Goal: Find specific fact: Find specific fact

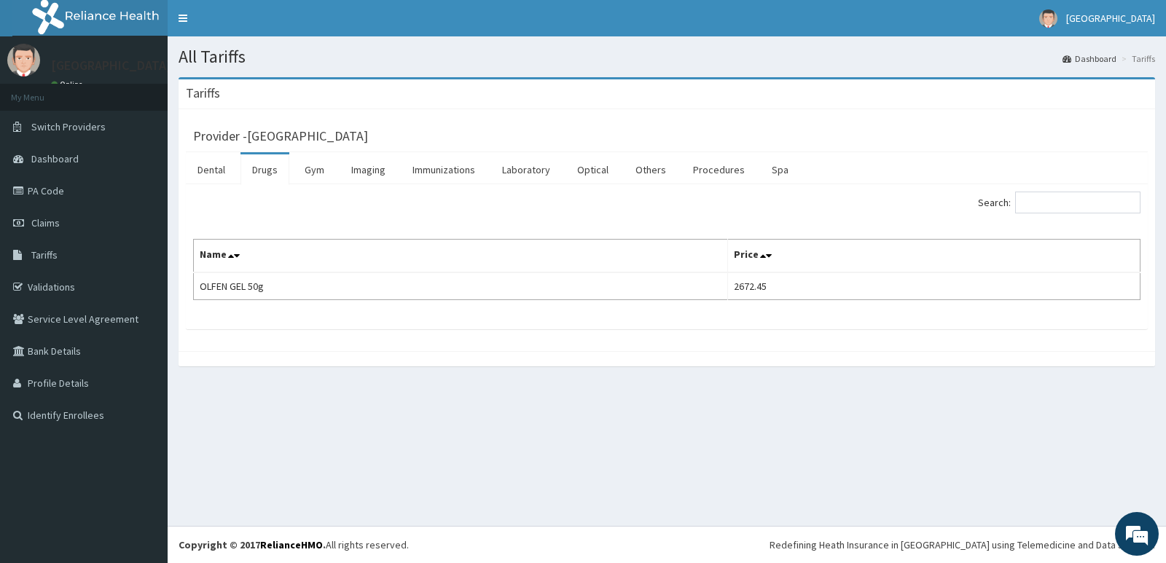
click at [263, 170] on link "Drugs" at bounding box center [264, 169] width 49 height 31
click at [1037, 204] on input "Search:" at bounding box center [1077, 203] width 125 height 22
type input "arteme"
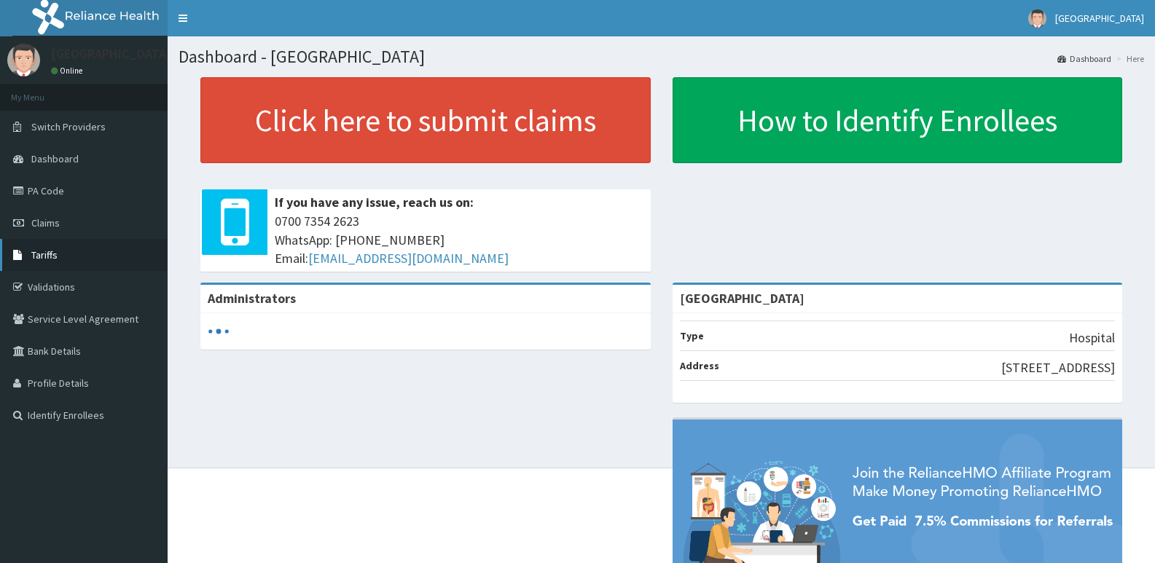
click at [70, 251] on link "Tariffs" at bounding box center [84, 255] width 168 height 32
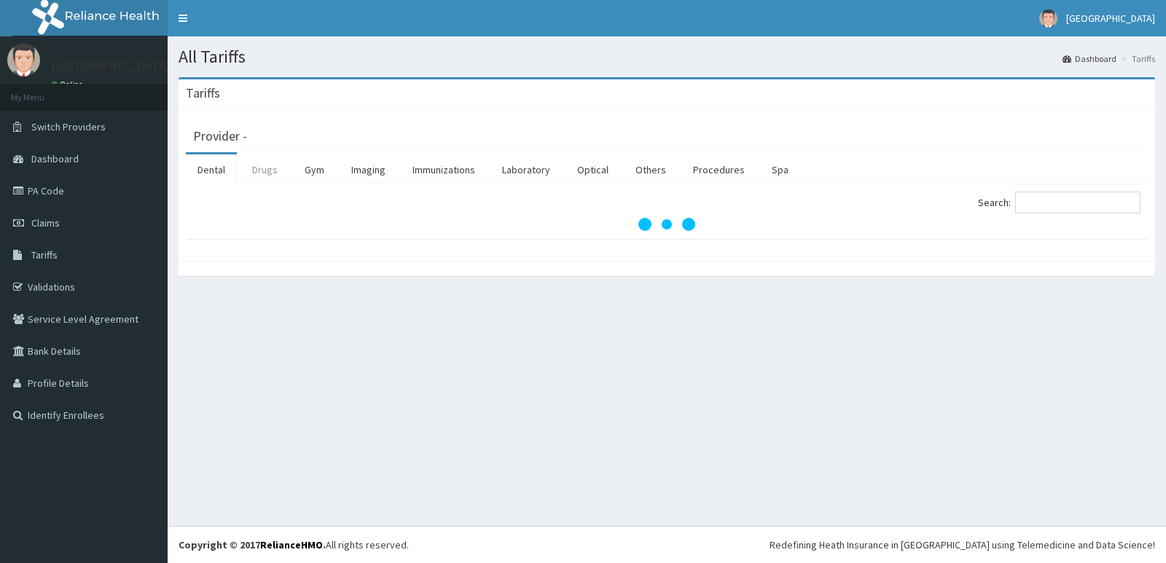
click at [266, 172] on link "Drugs" at bounding box center [264, 169] width 49 height 31
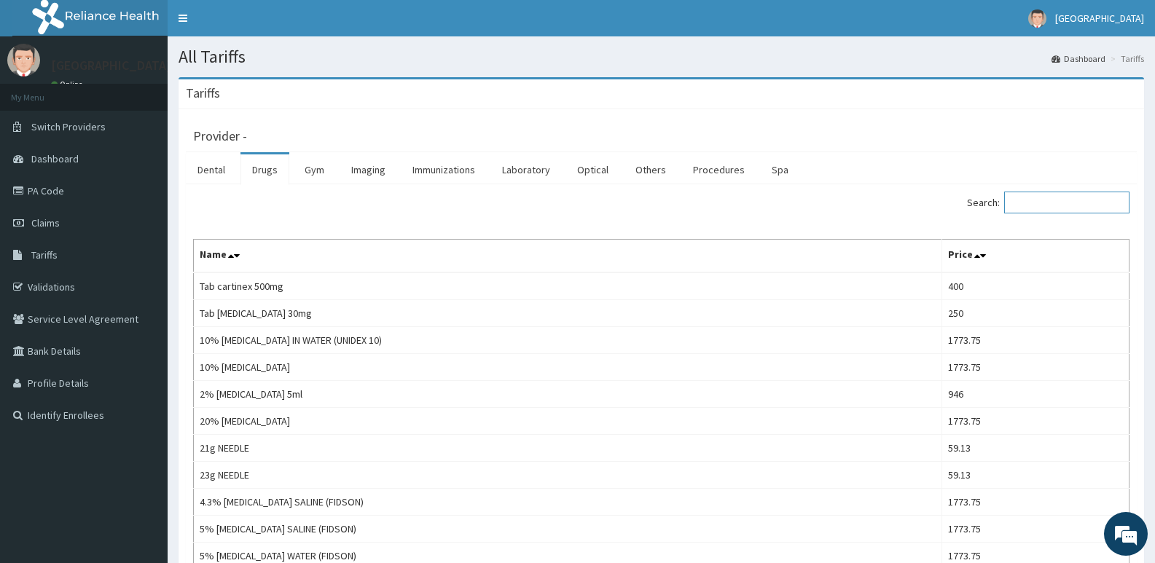
click at [1082, 193] on input "Search:" at bounding box center [1066, 203] width 125 height 22
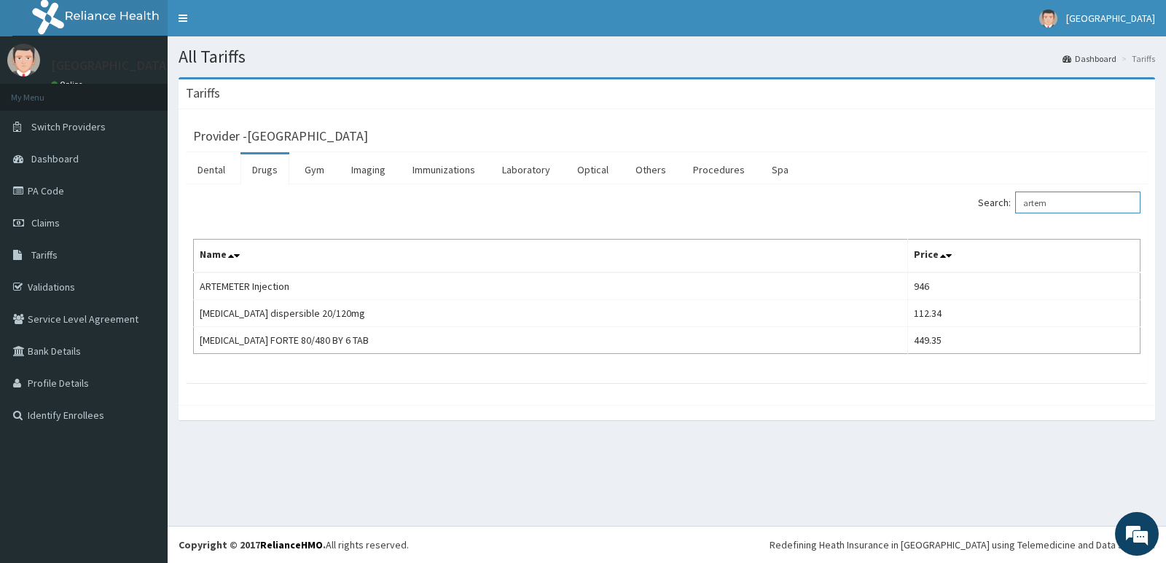
type input "artem"
drag, startPoint x: 1099, startPoint y: 200, endPoint x: 948, endPoint y: 221, distance: 152.9
click at [950, 221] on div "Search: artem Name Price ARTEMETER Injection 946 Coartem dispersible 20/120mg 1…" at bounding box center [666, 273] width 947 height 162
type input "pirit"
click at [84, 195] on link "PA Code" at bounding box center [84, 191] width 168 height 32
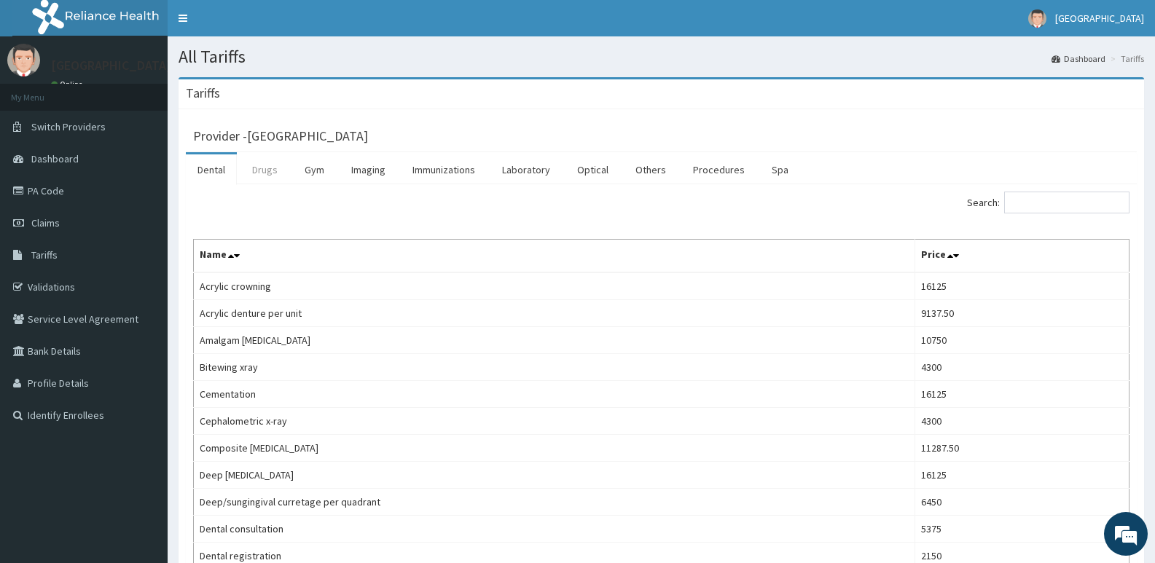
click at [258, 165] on link "Drugs" at bounding box center [264, 169] width 49 height 31
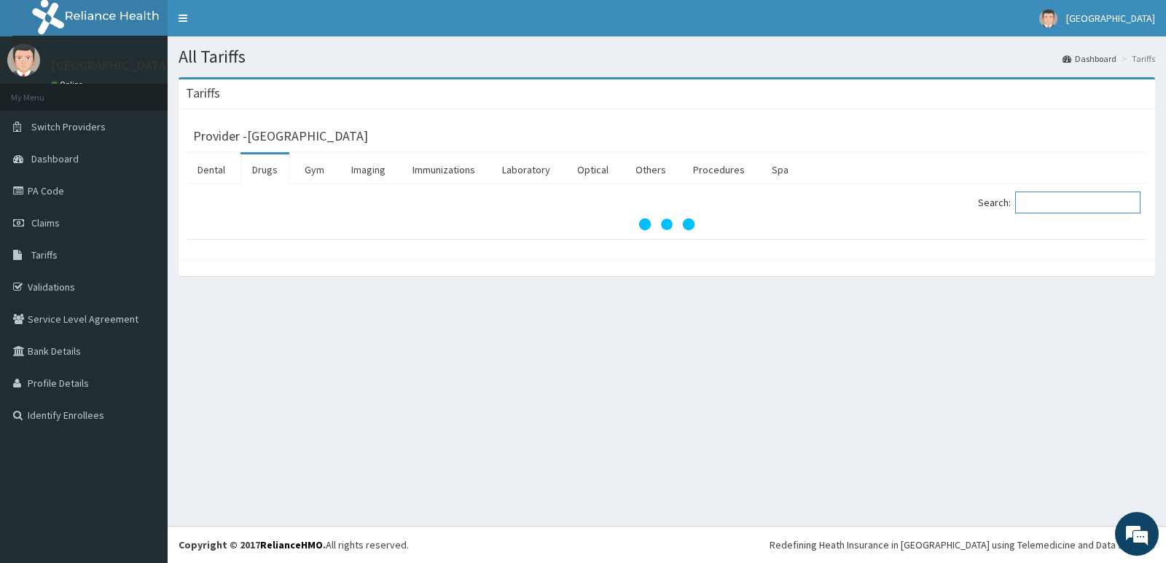
click at [1050, 200] on input "Search:" at bounding box center [1077, 203] width 125 height 22
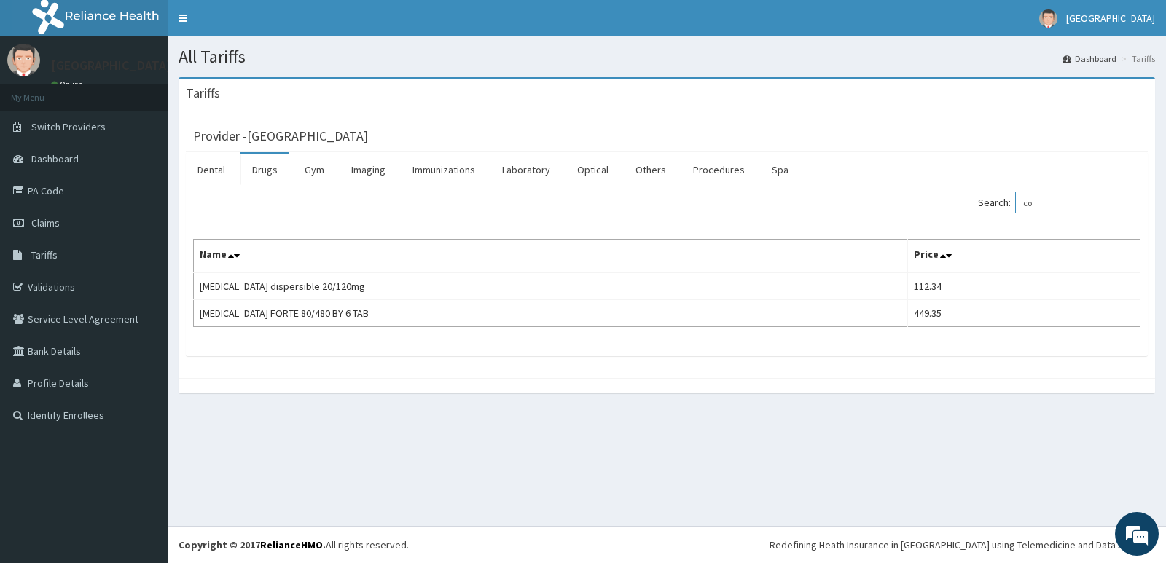
type input "c"
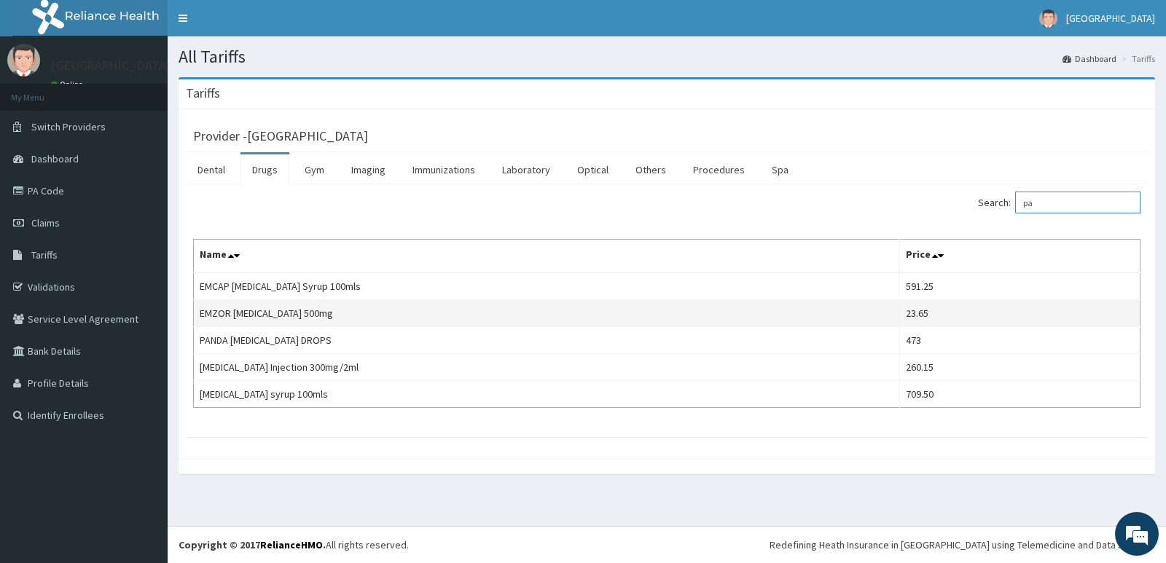
type input "p"
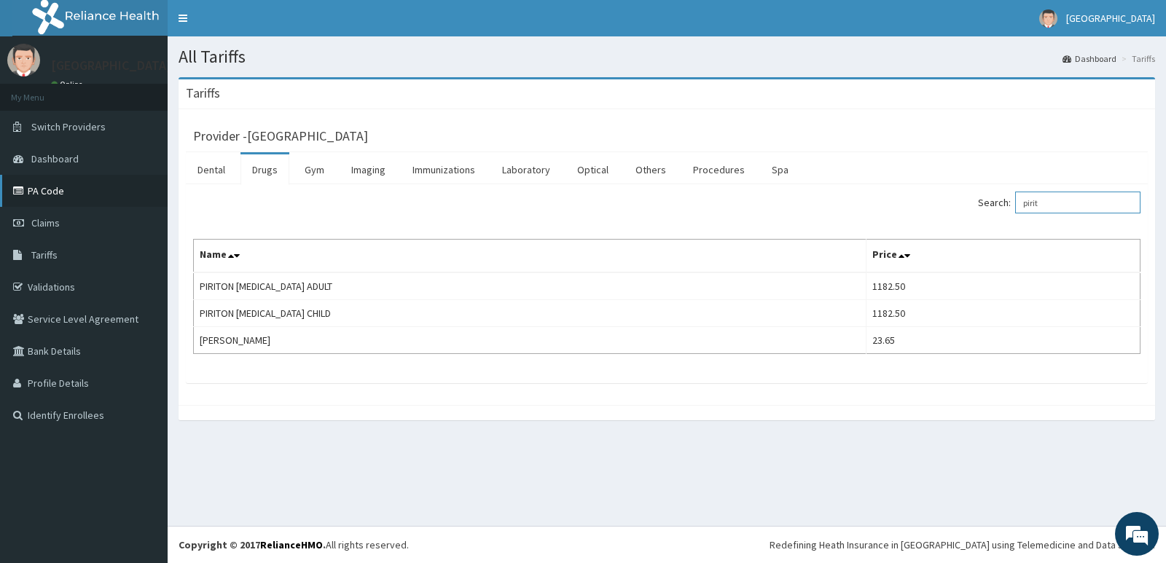
type input "pirit"
click at [83, 193] on link "PA Code" at bounding box center [84, 191] width 168 height 32
